Goal: Task Accomplishment & Management: Complete application form

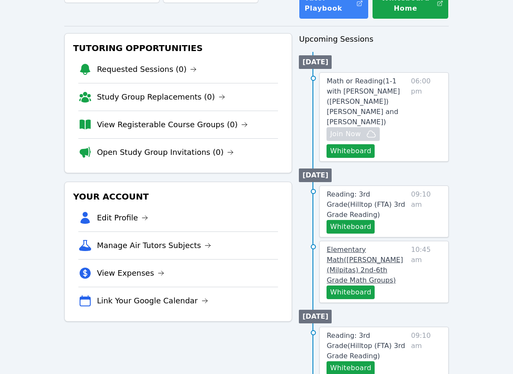
scroll to position [85, 0]
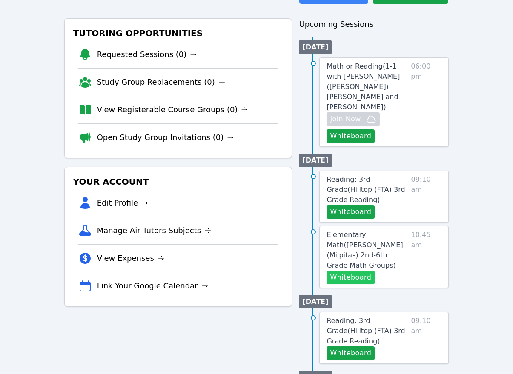
click at [344, 271] on button "Whiteboard" at bounding box center [350, 278] width 48 height 14
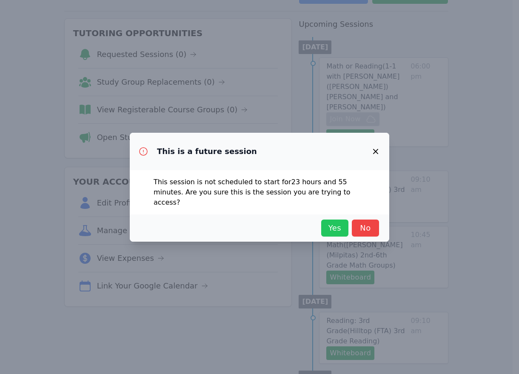
click at [332, 222] on span "Yes" at bounding box center [335, 228] width 19 height 12
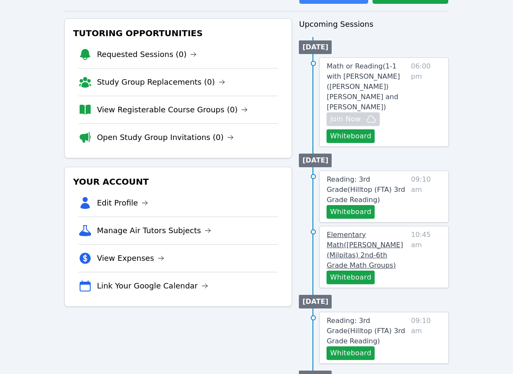
click at [375, 231] on span "Elementary Math ( [PERSON_NAME] (Milpitas) 2nd-6th Grade Math Groups )" at bounding box center [364, 250] width 76 height 39
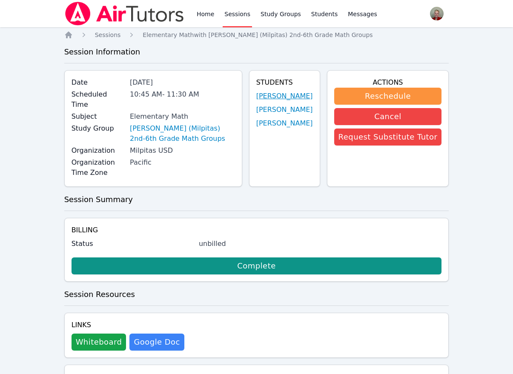
click at [289, 98] on link "[PERSON_NAME]" at bounding box center [284, 96] width 57 height 10
click at [287, 108] on link "[PERSON_NAME]" at bounding box center [284, 110] width 57 height 10
click at [276, 126] on link "[PERSON_NAME]" at bounding box center [284, 123] width 57 height 10
drag, startPoint x: 203, startPoint y: 17, endPoint x: 212, endPoint y: 29, distance: 14.0
click at [203, 17] on link "Home" at bounding box center [205, 13] width 21 height 27
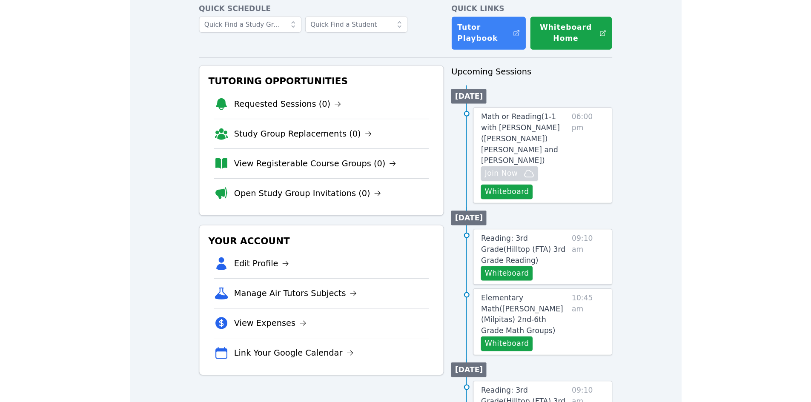
scroll to position [85, 0]
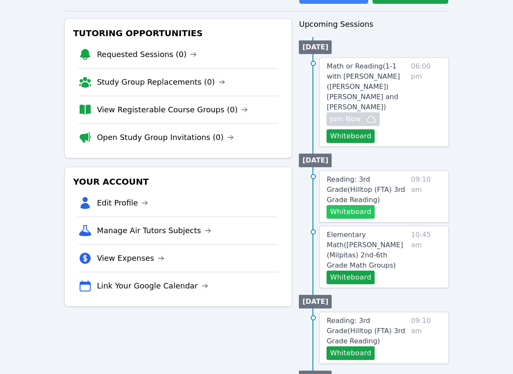
click at [352, 205] on button "Whiteboard" at bounding box center [350, 212] width 48 height 14
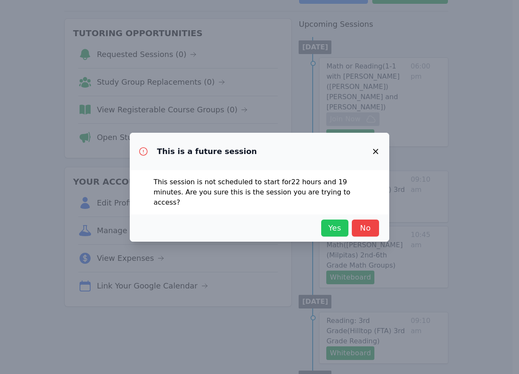
click at [342, 226] on span "Yes" at bounding box center [335, 228] width 19 height 12
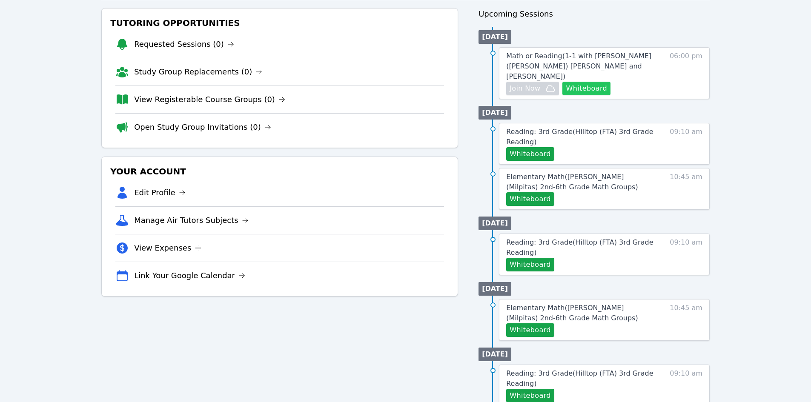
click at [512, 82] on button "Whiteboard" at bounding box center [586, 89] width 48 height 14
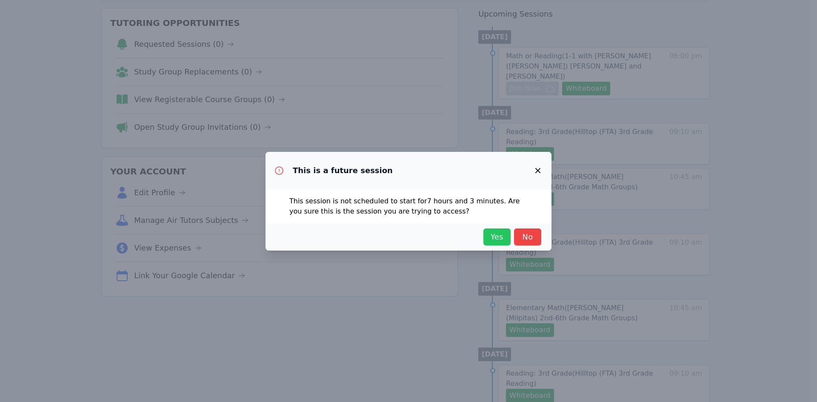
click at [501, 237] on span "Yes" at bounding box center [497, 237] width 19 height 12
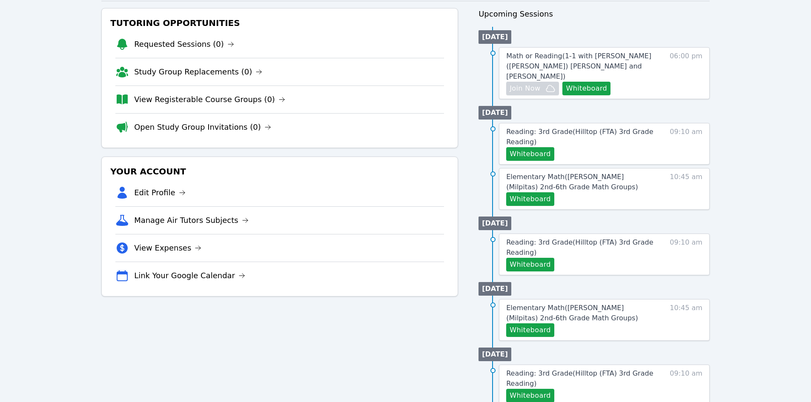
click at [399, 333] on div "Tutoring Opportunities Requested Sessions (0) Study Group Replacements (0) View…" at bounding box center [279, 330] width 357 height 644
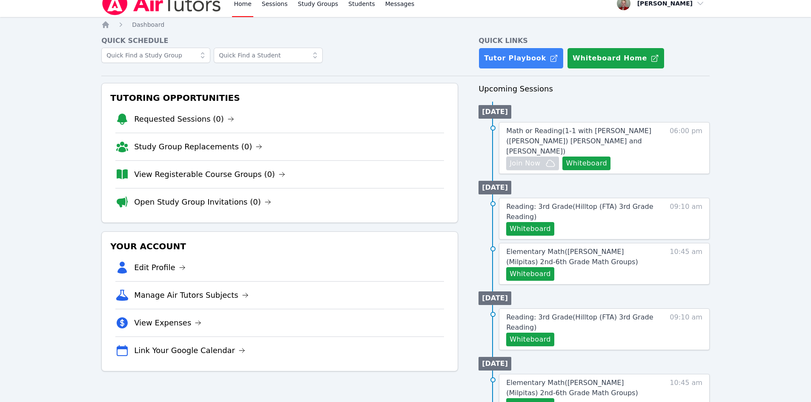
scroll to position [0, 0]
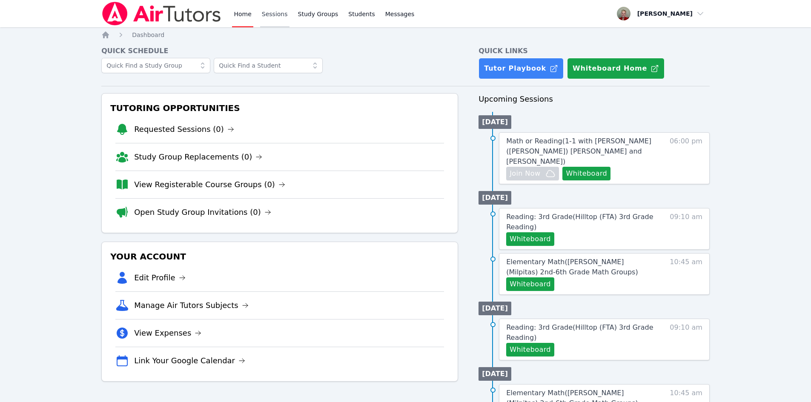
click at [273, 13] on link "Sessions" at bounding box center [274, 13] width 29 height 27
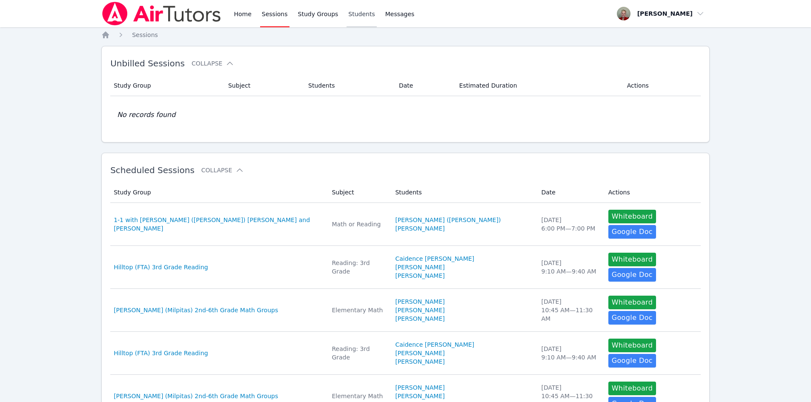
click at [356, 14] on link "Students" at bounding box center [361, 13] width 30 height 27
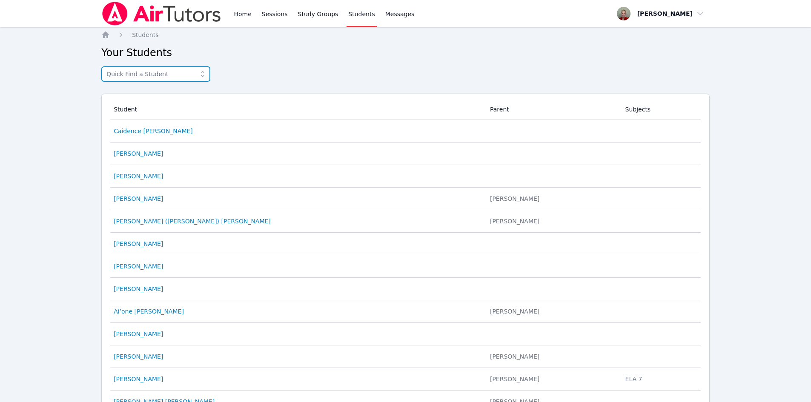
click at [174, 71] on input "text" at bounding box center [155, 73] width 109 height 15
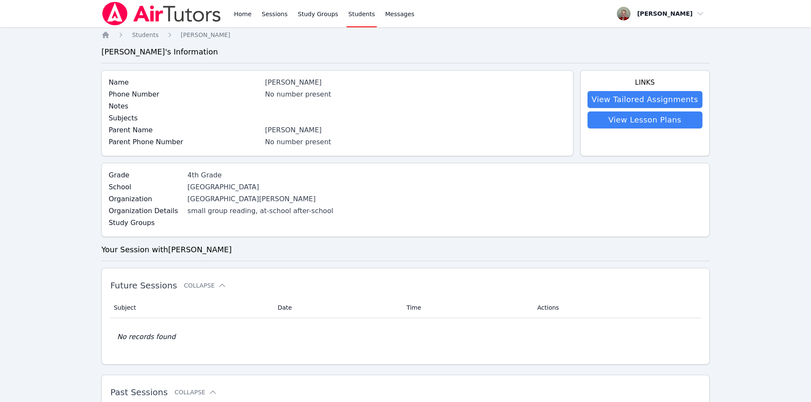
click at [350, 14] on link "Students" at bounding box center [361, 13] width 30 height 27
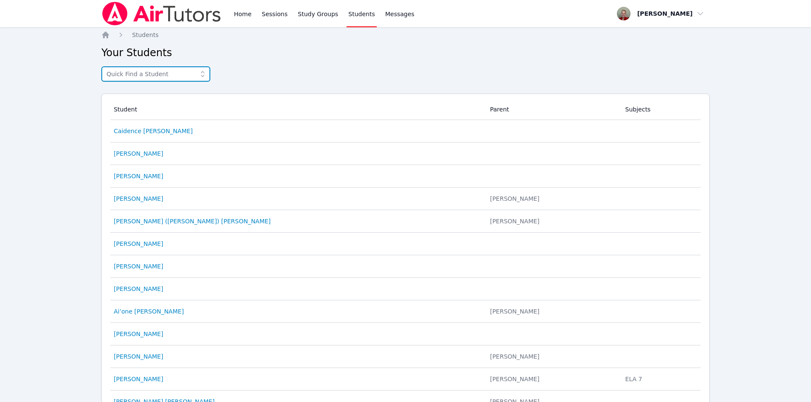
click at [134, 72] on input "text" at bounding box center [155, 73] width 109 height 15
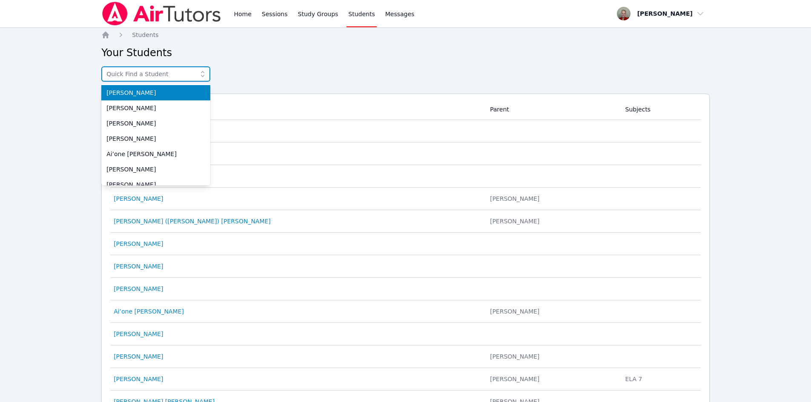
type input "Grace"
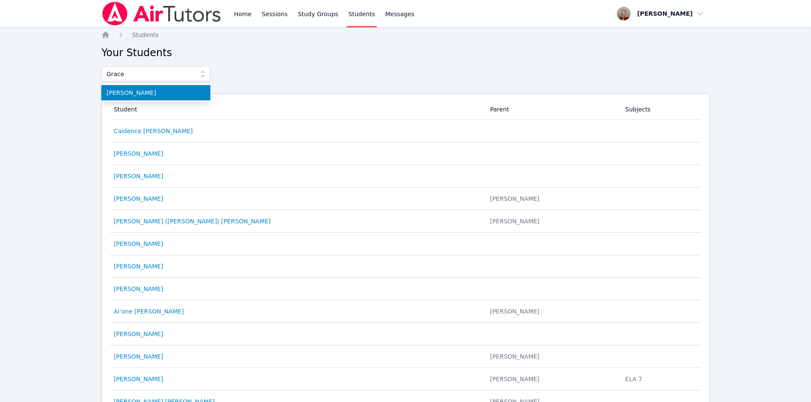
click at [158, 92] on span "[PERSON_NAME]" at bounding box center [155, 93] width 99 height 9
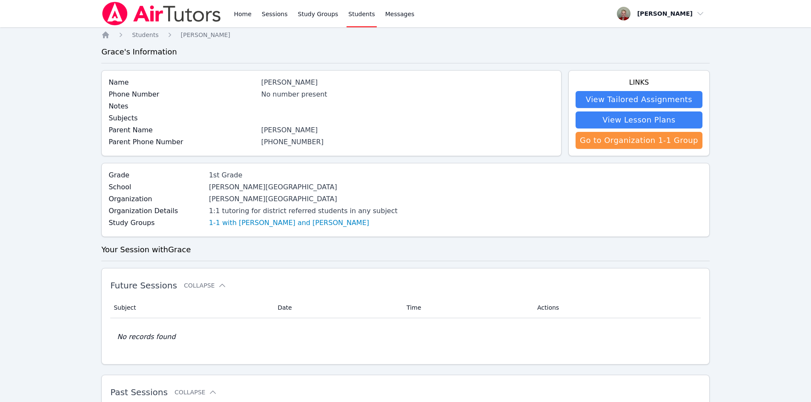
click at [305, 225] on link "1-1 with [PERSON_NAME] and [PERSON_NAME]" at bounding box center [289, 223] width 160 height 10
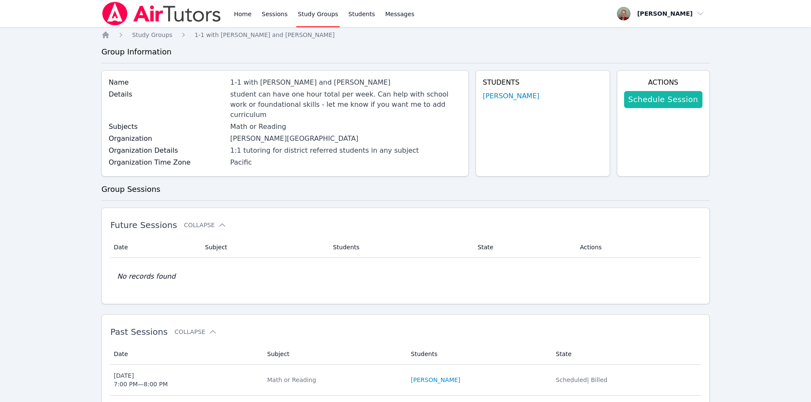
click at [512, 103] on link "Schedule Session" at bounding box center [663, 99] width 78 height 17
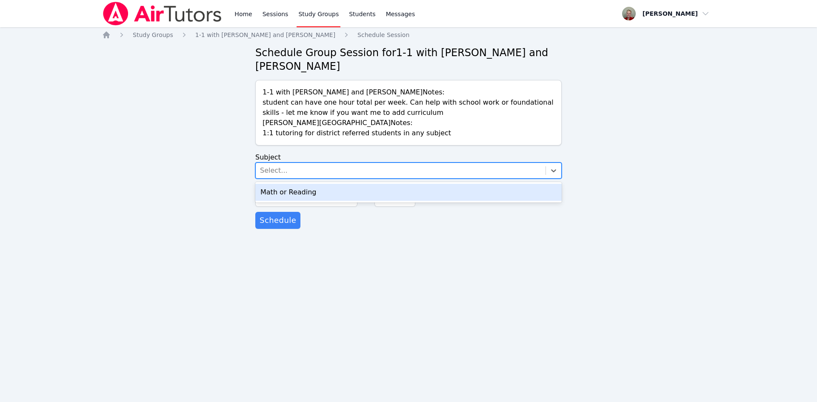
click at [391, 169] on div "Select..." at bounding box center [401, 170] width 290 height 15
click at [349, 192] on div "Math or Reading" at bounding box center [408, 192] width 306 height 17
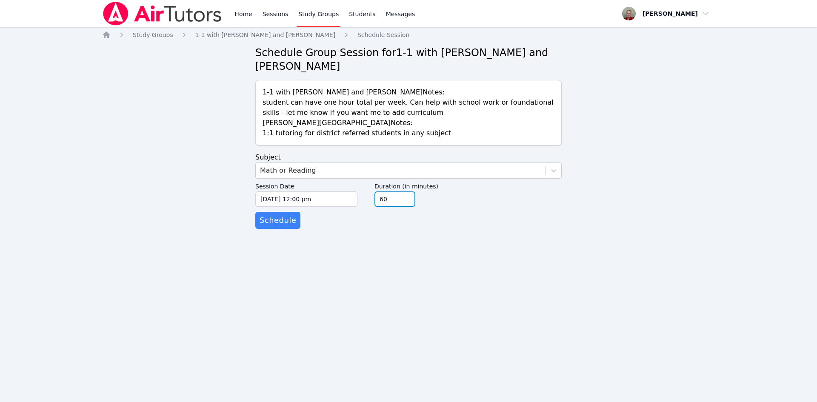
click at [383, 197] on input "60" at bounding box center [395, 199] width 41 height 15
type input "30"
click at [271, 199] on input "[DATE] 12:00 pm" at bounding box center [306, 199] width 102 height 15
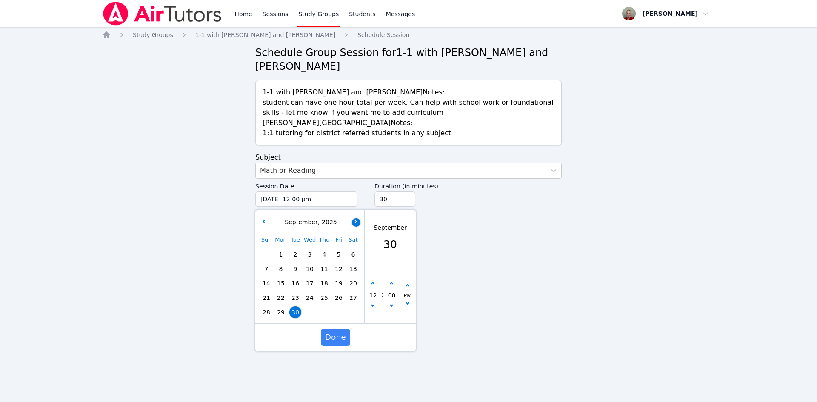
click at [353, 220] on button "button" at bounding box center [356, 222] width 9 height 9
click at [310, 254] on span "1" at bounding box center [310, 255] width 12 height 12
click at [373, 286] on icon "button" at bounding box center [372, 283] width 3 height 3
type input "[DATE] 01:00 pm"
type input "01"
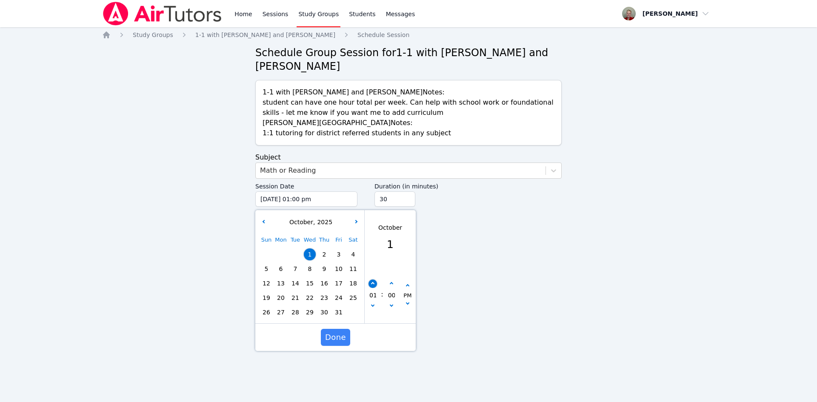
click at [374, 282] on button "button" at bounding box center [373, 284] width 9 height 9
type input "[DATE] 02:00 pm"
type input "02"
click at [374, 284] on icon "button" at bounding box center [372, 283] width 3 height 3
type input "[DATE] 03:00 pm"
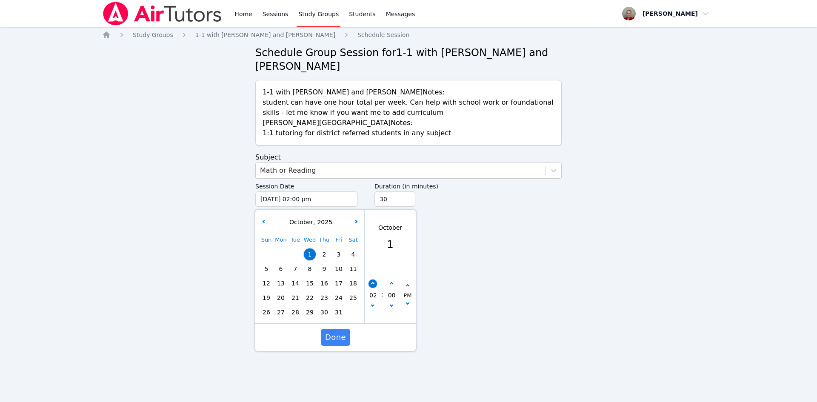
type input "03"
click at [374, 284] on icon "button" at bounding box center [372, 283] width 3 height 3
type input "[DATE] 04:00 pm"
type input "04"
click at [374, 284] on icon "button" at bounding box center [372, 283] width 3 height 3
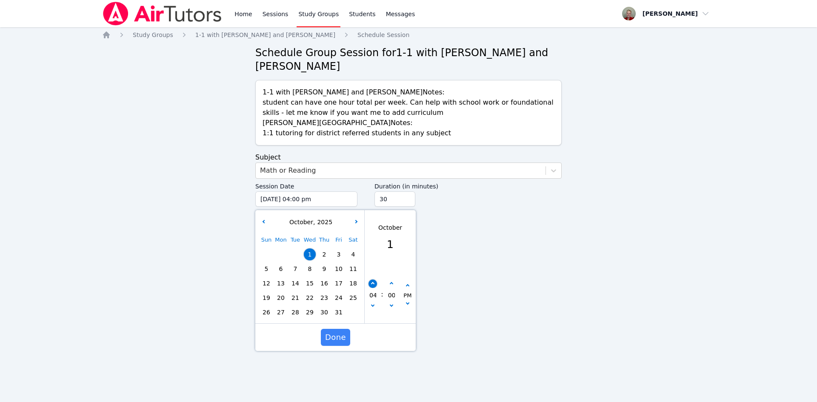
type input "[DATE] 05:00 pm"
type input "05"
click at [375, 284] on button "button" at bounding box center [373, 284] width 9 height 9
type input "[DATE] 06:00 pm"
type input "06"
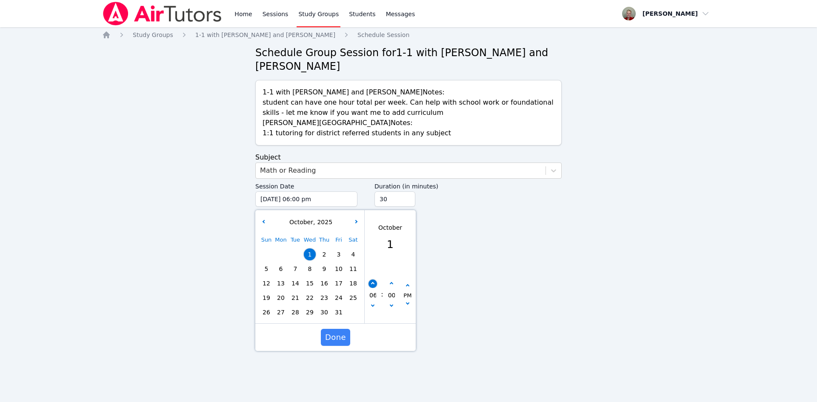
click at [372, 284] on icon "button" at bounding box center [372, 283] width 3 height 3
type input "[DATE] 07:00 pm"
type input "07"
click at [342, 338] on span "Done" at bounding box center [335, 338] width 21 height 12
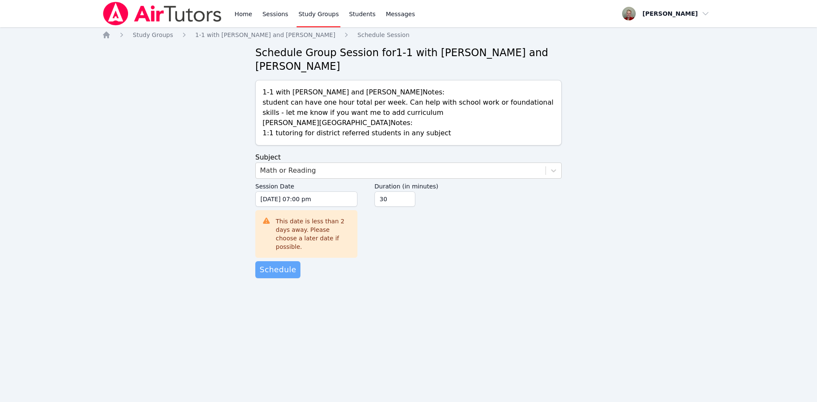
click at [273, 264] on span "Schedule" at bounding box center [278, 270] width 37 height 12
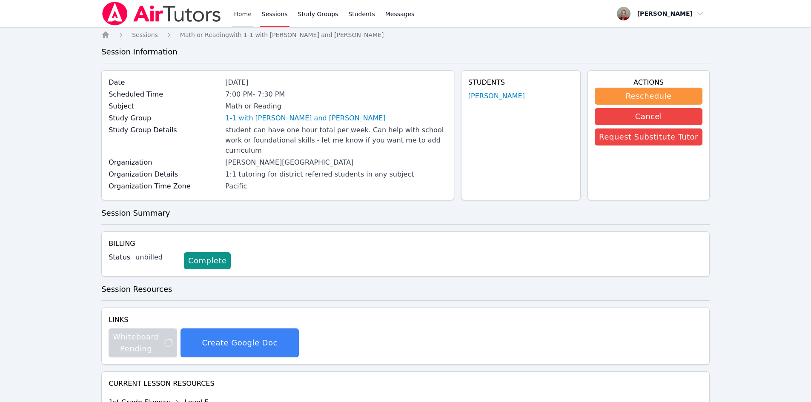
click at [237, 17] on link "Home" at bounding box center [242, 13] width 21 height 27
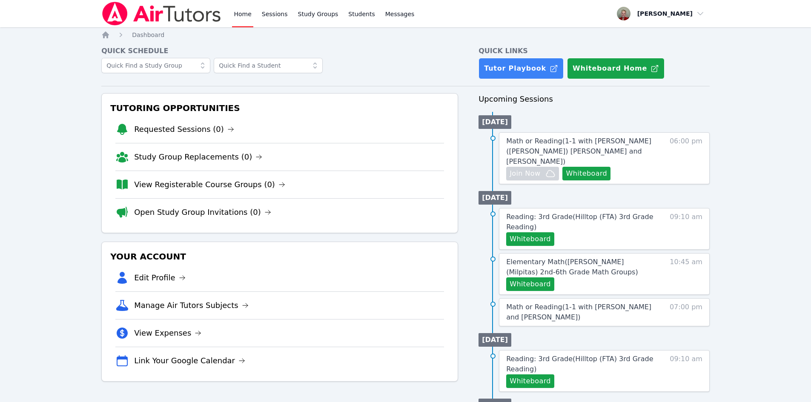
scroll to position [43, 0]
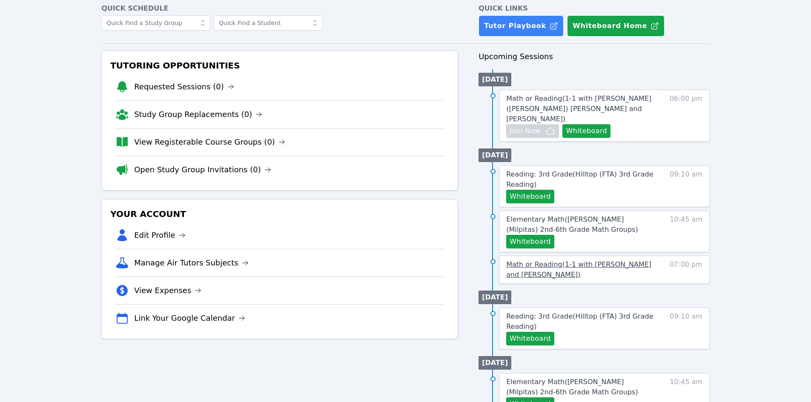
click at [512, 260] on span "Math or Reading ( 1-1 with [PERSON_NAME] and [PERSON_NAME] )" at bounding box center [578, 269] width 145 height 18
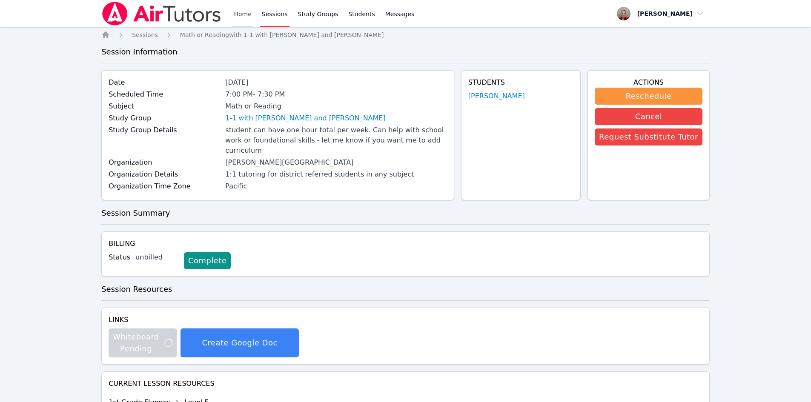
click at [240, 18] on link "Home" at bounding box center [242, 13] width 21 height 27
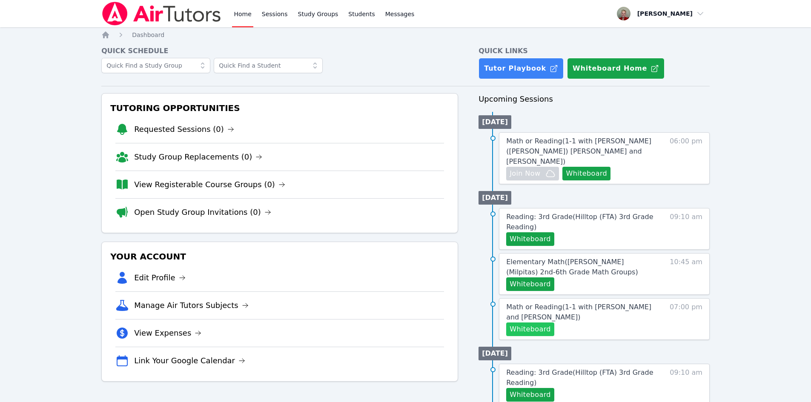
click at [535, 323] on button "Whiteboard" at bounding box center [530, 330] width 48 height 14
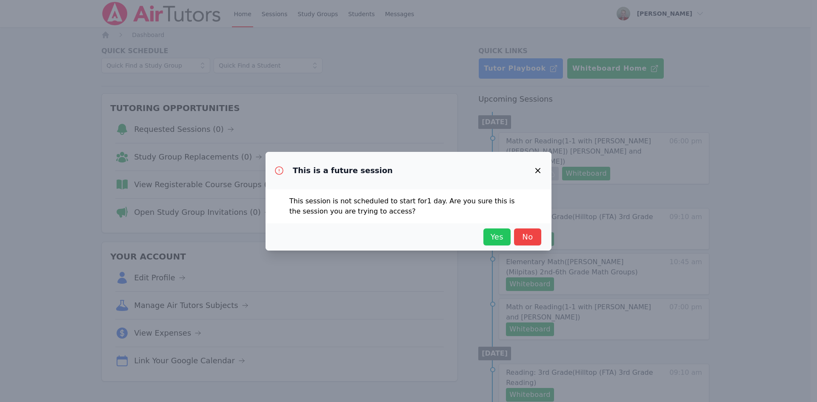
click at [492, 241] on span "Yes" at bounding box center [497, 237] width 19 height 12
